Goal: Transaction & Acquisition: Purchase product/service

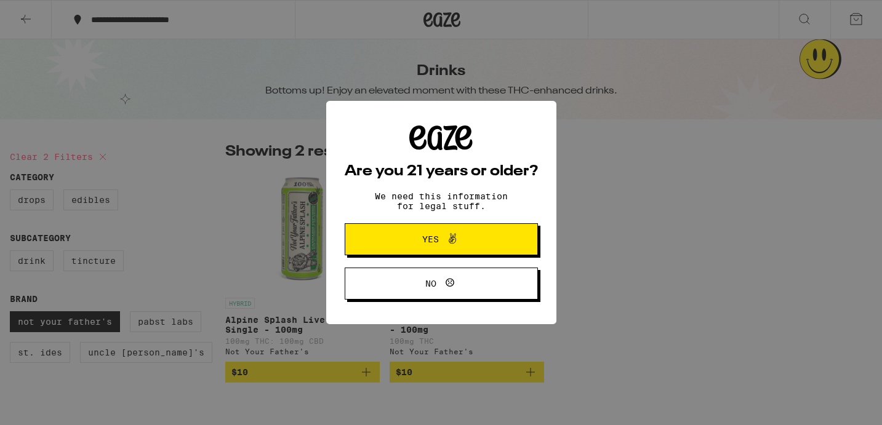
click at [467, 252] on button "Yes" at bounding box center [441, 240] width 193 height 32
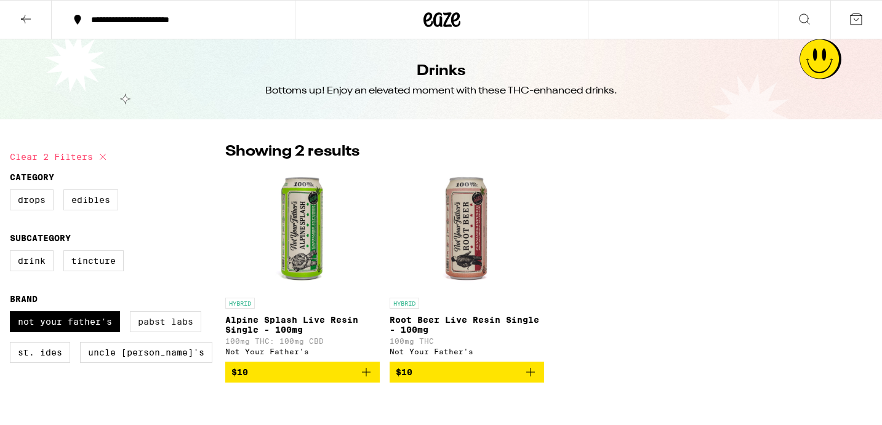
click at [155, 329] on label "Pabst Labs" at bounding box center [165, 322] width 71 height 21
click at [13, 314] on input "Pabst Labs" at bounding box center [12, 313] width 1 height 1
checkbox input "true"
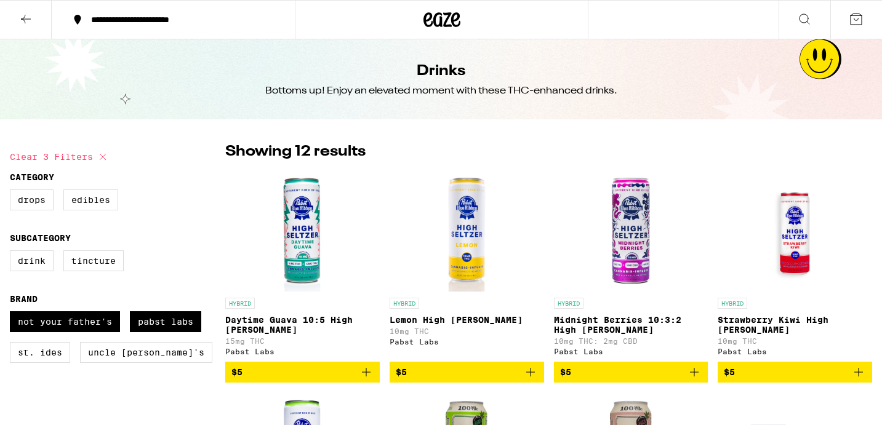
click at [298, 243] on img "Open page for Daytime Guava 10:5 High Seltzer from Pabst Labs" at bounding box center [302, 230] width 123 height 123
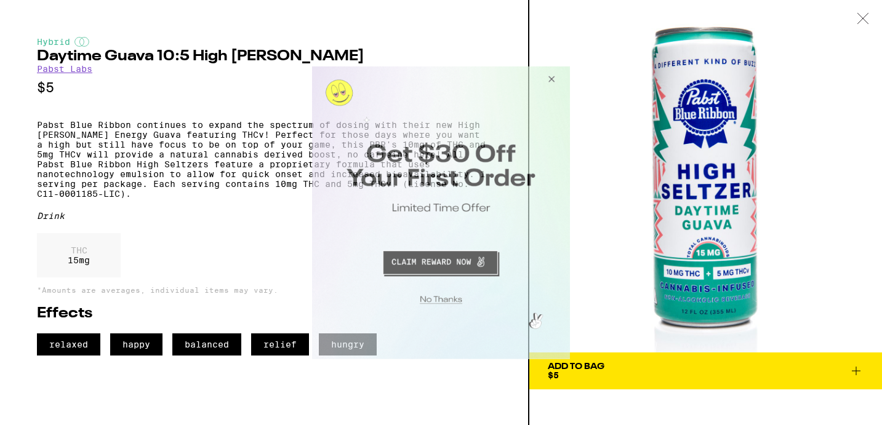
click at [549, 80] on button "Close Modal" at bounding box center [549, 81] width 33 height 30
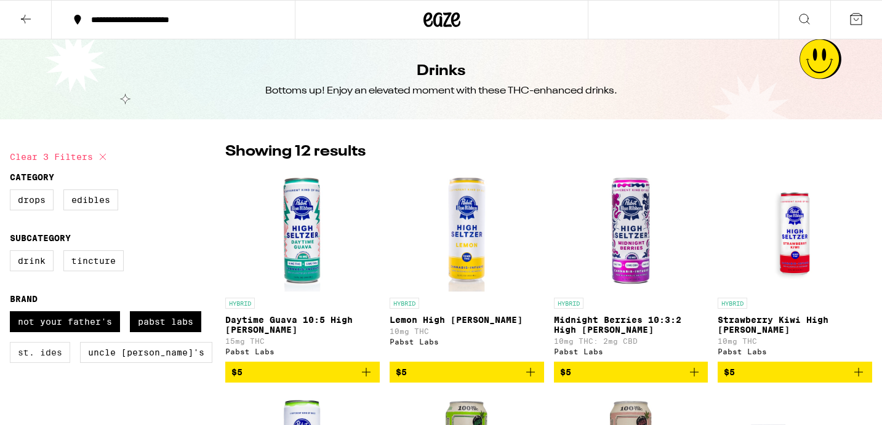
click at [45, 363] on label "St. Ides" at bounding box center [40, 352] width 60 height 21
click at [13, 314] on input "St. Ides" at bounding box center [12, 313] width 1 height 1
checkbox input "true"
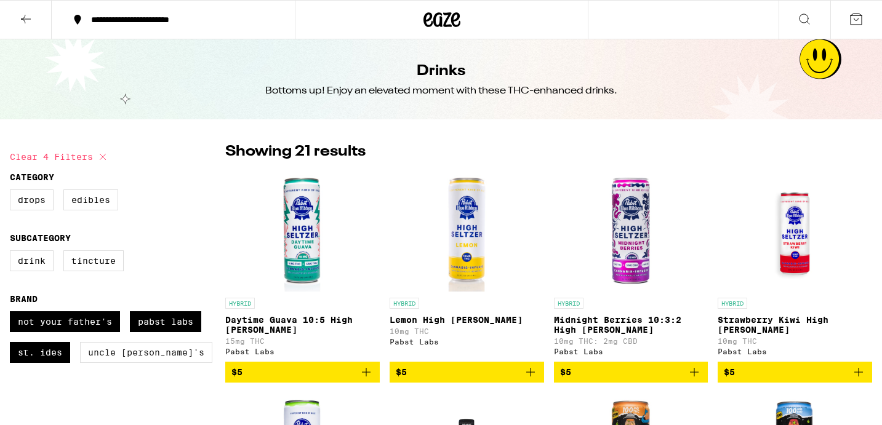
click at [117, 362] on label "Uncle [PERSON_NAME]'s" at bounding box center [146, 352] width 132 height 21
click at [13, 314] on input "Uncle [PERSON_NAME]'s" at bounding box center [12, 313] width 1 height 1
checkbox input "true"
